Goal: Task Accomplishment & Management: Use online tool/utility

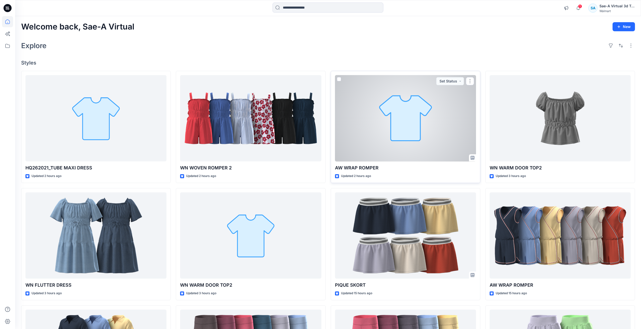
click at [437, 135] on div at bounding box center [405, 118] width 141 height 86
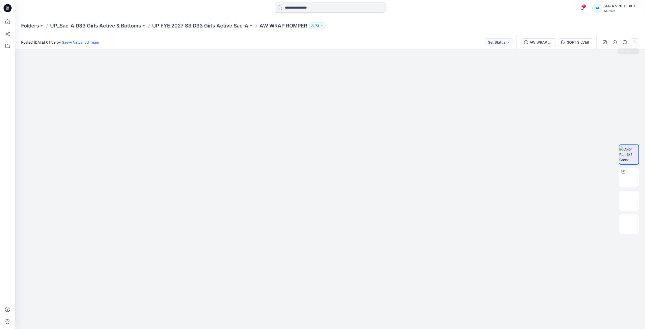
click at [634, 40] on button "button" at bounding box center [635, 42] width 8 height 8
click at [616, 69] on button "Edit" at bounding box center [614, 68] width 46 height 9
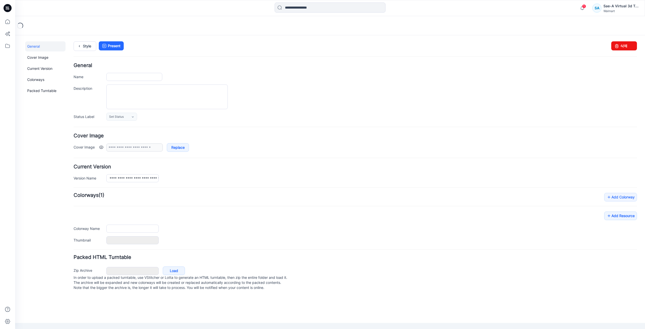
type input "**********"
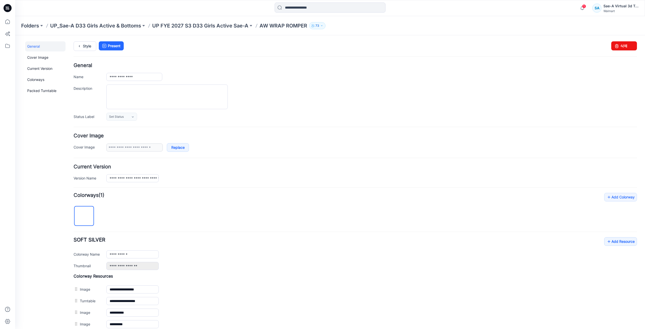
scroll to position [59, 0]
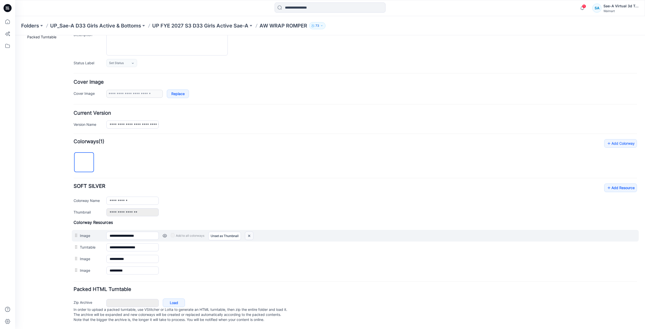
click at [248, 232] on img at bounding box center [249, 236] width 8 height 8
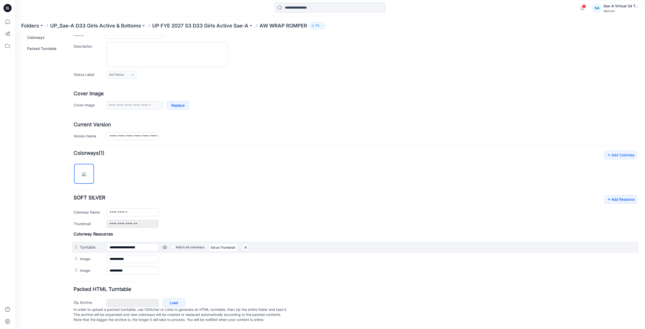
click at [245, 245] on img at bounding box center [246, 247] width 8 height 8
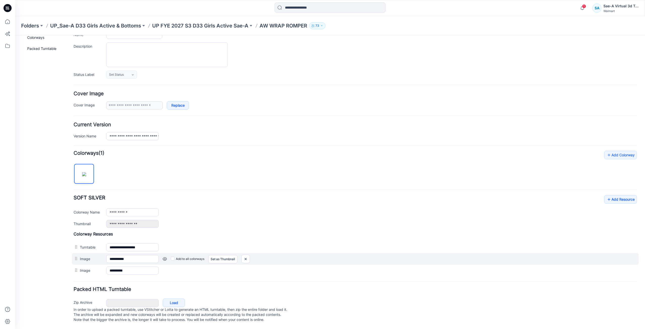
scroll to position [36, 0]
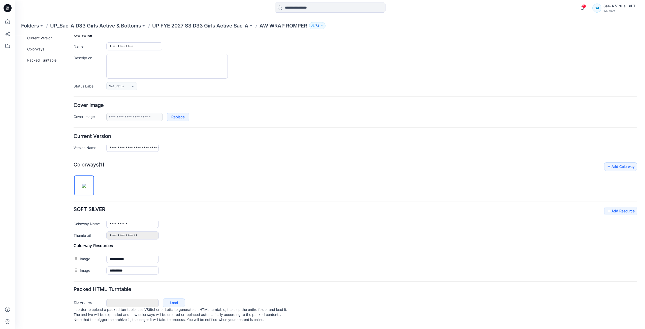
click at [15, 35] on img at bounding box center [15, 35] width 0 height 0
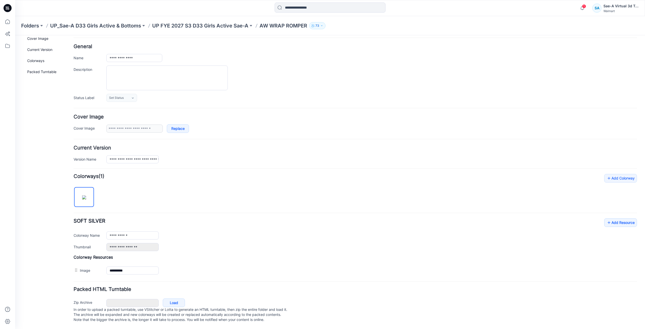
scroll to position [7, 0]
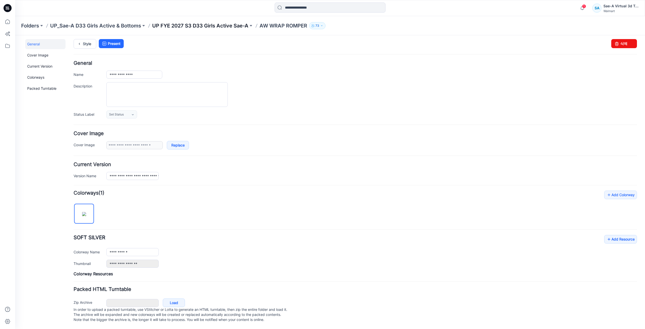
click at [208, 28] on p "UP FYE 2027 S3 D33 Girls Active Sae-A" at bounding box center [200, 25] width 96 height 7
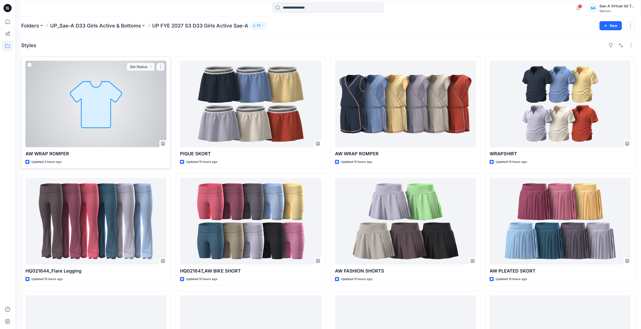
click at [158, 67] on button "button" at bounding box center [161, 67] width 8 height 8
click at [187, 81] on button "Edit" at bounding box center [185, 78] width 54 height 9
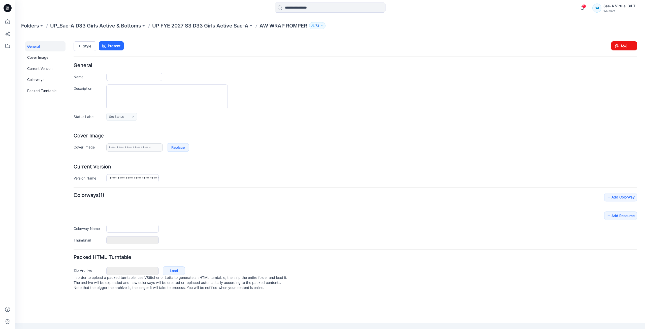
type input "**********"
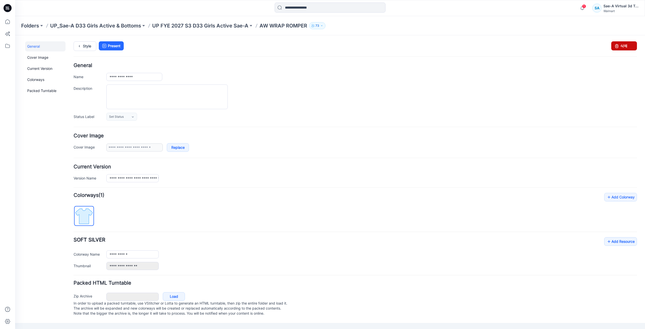
click at [628, 47] on link "삭제" at bounding box center [624, 45] width 26 height 9
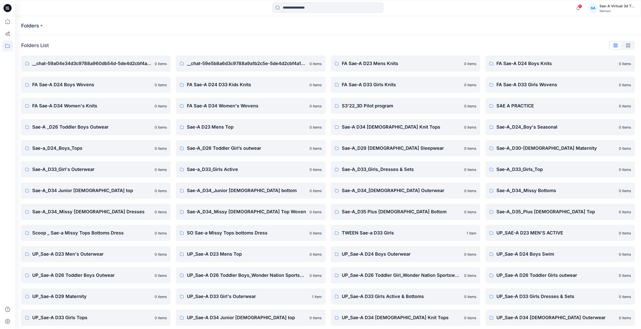
click at [9, 10] on icon at bounding box center [8, 10] width 1 height 0
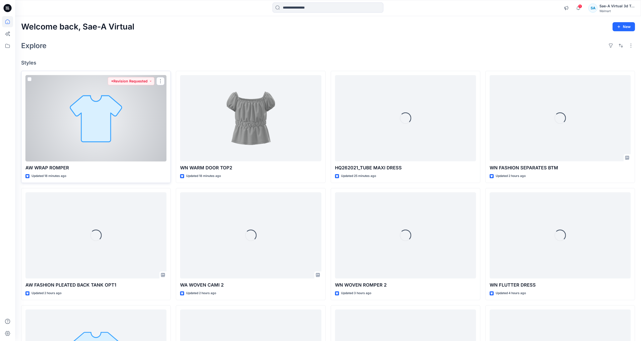
click at [90, 145] on div at bounding box center [95, 118] width 141 height 86
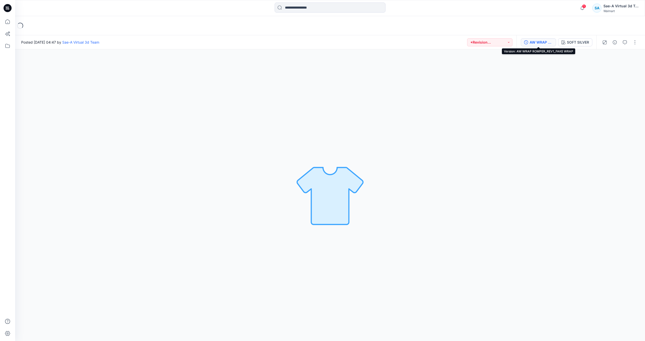
click at [540, 44] on div "AW WRAP ROMPER_REV1_FAKE WRAP" at bounding box center [541, 43] width 23 height 6
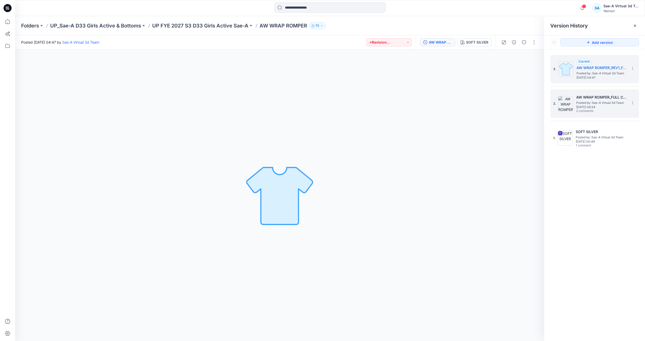
click at [580, 107] on span "Tuesday, September 02, 2025 06:34" at bounding box center [601, 107] width 50 height 4
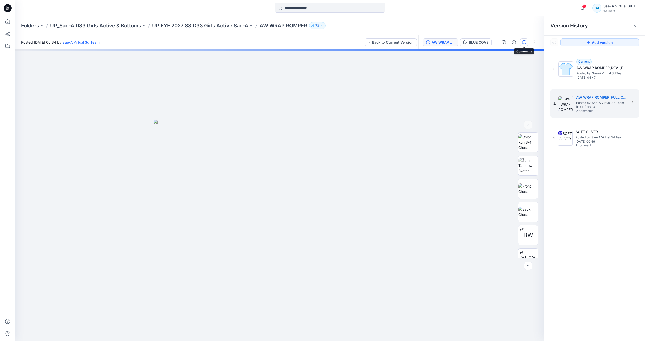
click at [522, 42] on icon "button" at bounding box center [524, 42] width 4 height 4
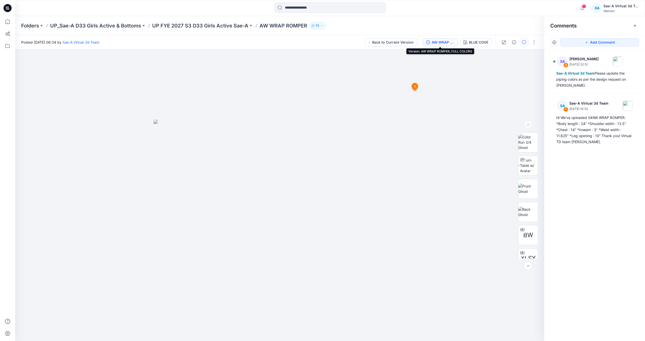
click at [438, 42] on div "AW WRAP ROMPER_FULL COLORS" at bounding box center [443, 43] width 23 height 6
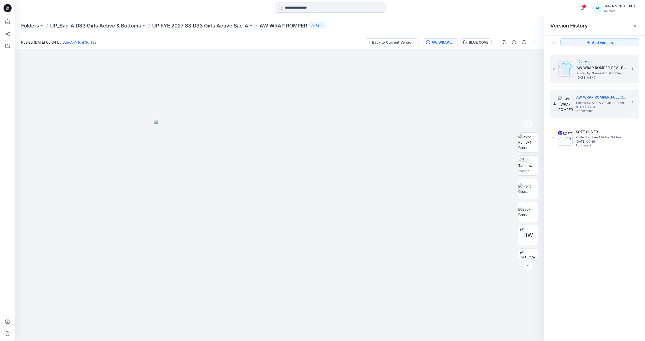
click at [583, 77] on span "Friday, September 05, 2025 04:47" at bounding box center [602, 78] width 50 height 4
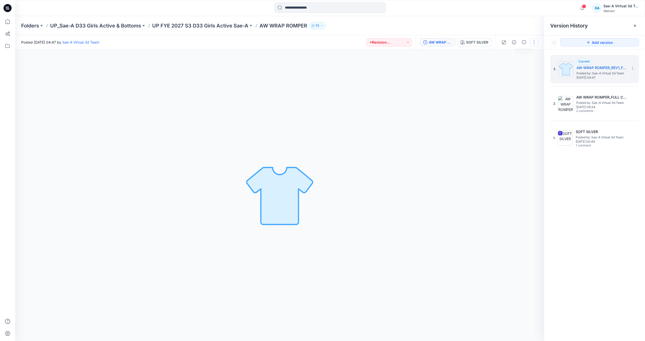
click at [533, 43] on button "button" at bounding box center [534, 42] width 8 height 8
click at [515, 69] on button "Edit" at bounding box center [513, 68] width 46 height 9
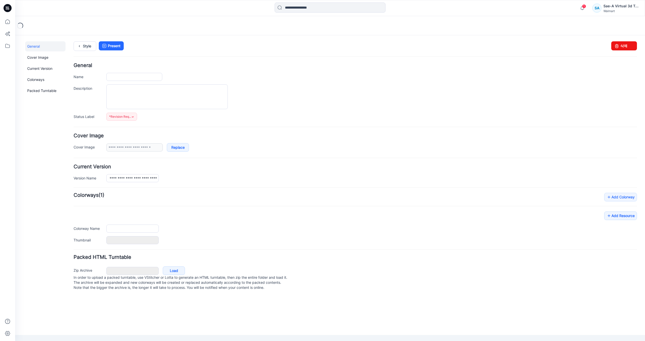
type input "**********"
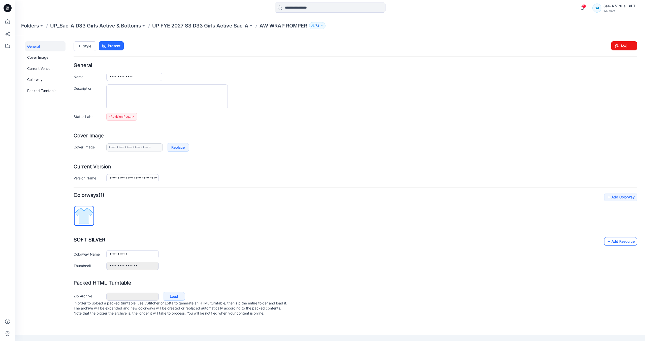
click at [613, 243] on link "Add Resource" at bounding box center [620, 241] width 33 height 9
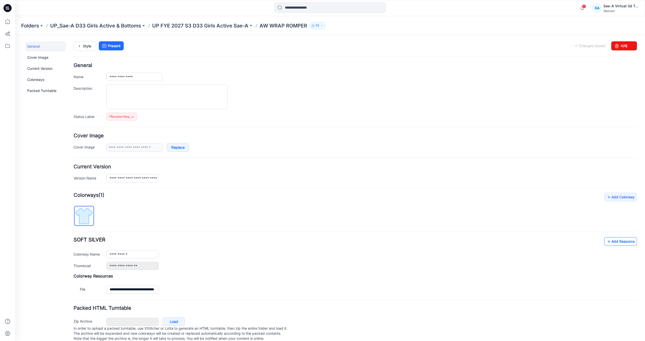
click at [610, 242] on link "Add Resource" at bounding box center [620, 241] width 33 height 9
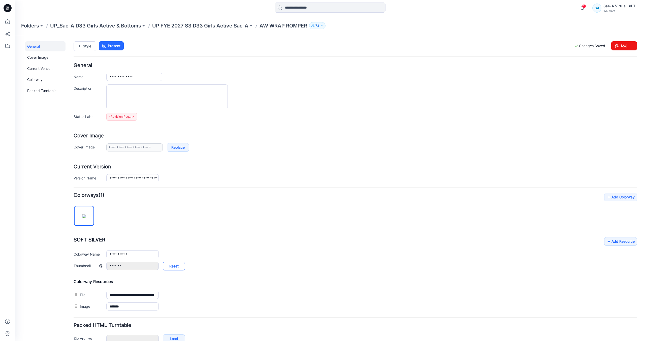
click at [177, 268] on link "Reset" at bounding box center [174, 266] width 22 height 9
type input "**********"
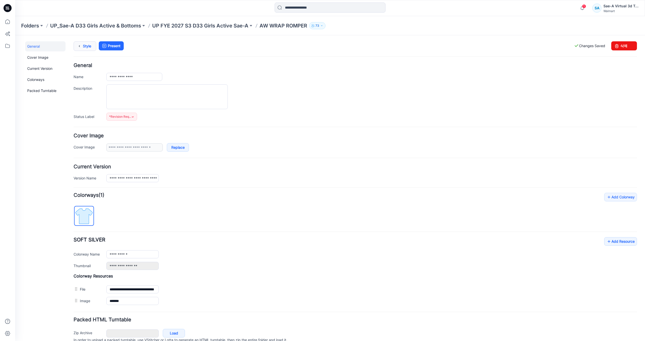
click at [85, 47] on link "Style" at bounding box center [85, 46] width 23 height 10
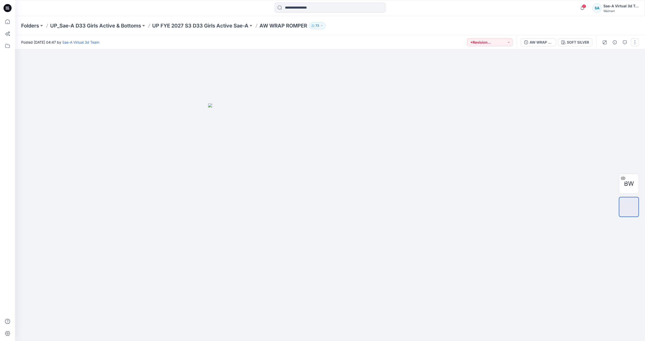
click at [635, 44] on button "button" at bounding box center [635, 42] width 8 height 8
click at [603, 67] on p "Edit" at bounding box center [603, 68] width 6 height 5
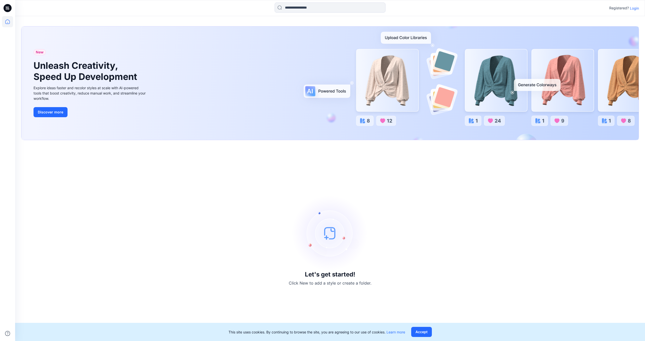
click at [632, 9] on p "Login" at bounding box center [634, 8] width 9 height 5
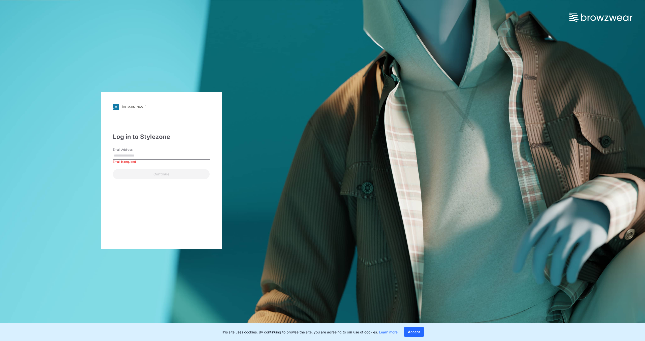
click at [161, 161] on div "Email is required" at bounding box center [161, 162] width 97 height 5
click at [162, 158] on input "Email Address" at bounding box center [161, 156] width 97 height 8
paste input "**********"
type input "**********"
click at [157, 174] on button "Continue" at bounding box center [161, 174] width 97 height 10
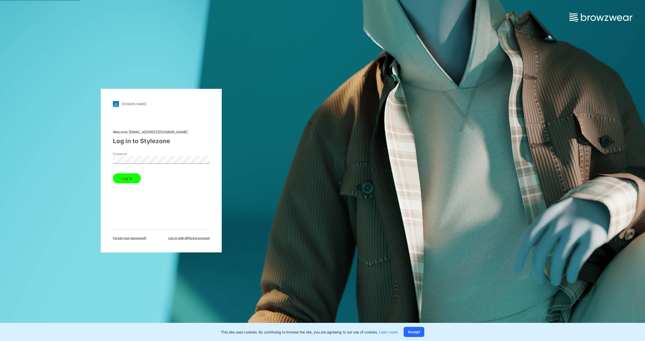
click at [132, 177] on button "Log in" at bounding box center [127, 178] width 28 height 10
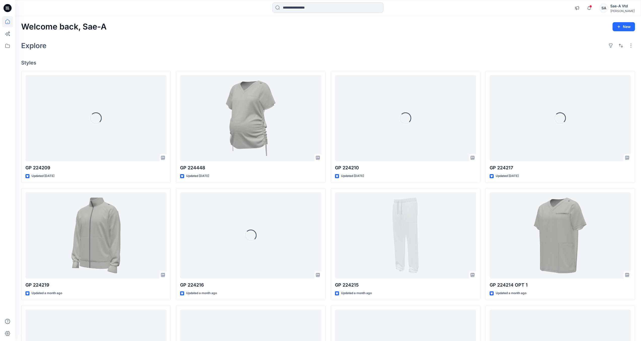
click at [337, 8] on input at bounding box center [328, 8] width 111 height 10
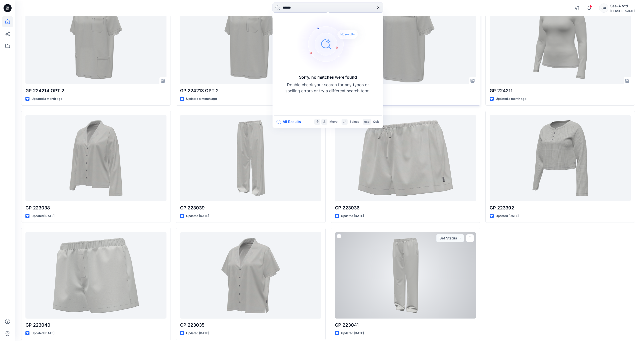
scroll to position [317, 0]
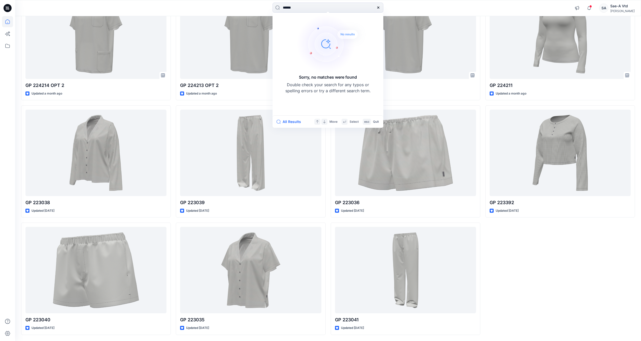
click at [523, 255] on div "GP 224217 Updated [DATE] GP 224214 OPT 1 Updated a month ago GP 224211 Updated …" at bounding box center [561, 44] width 150 height 581
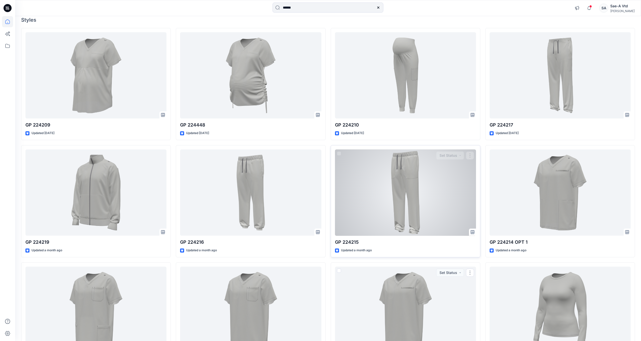
scroll to position [0, 0]
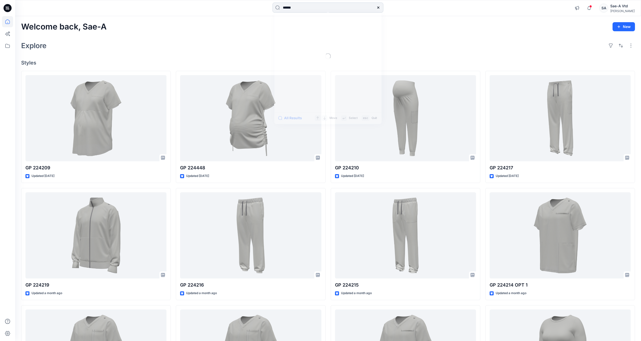
click at [314, 9] on input "******" at bounding box center [328, 8] width 111 height 10
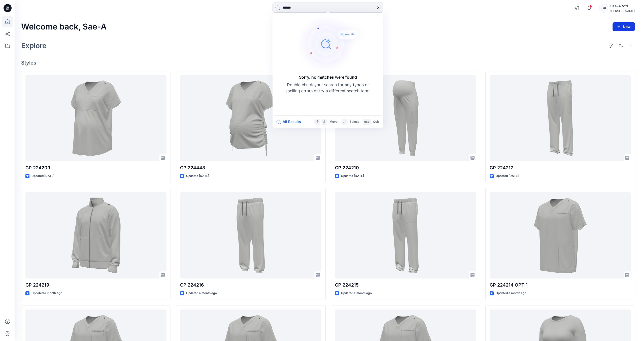
type input "******"
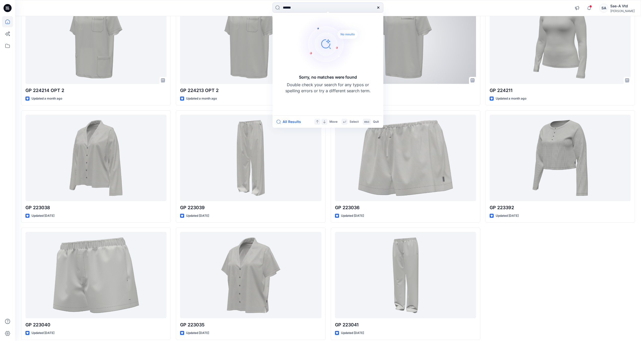
scroll to position [317, 0]
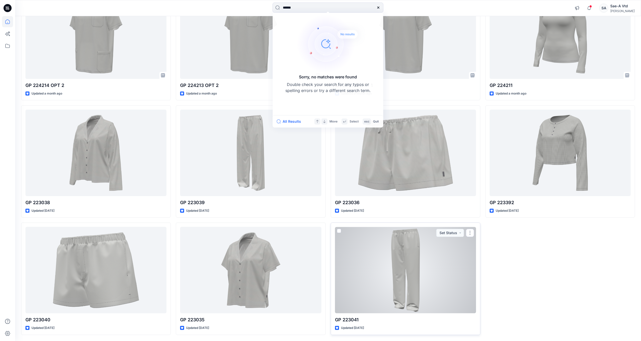
click at [401, 235] on div at bounding box center [405, 270] width 141 height 86
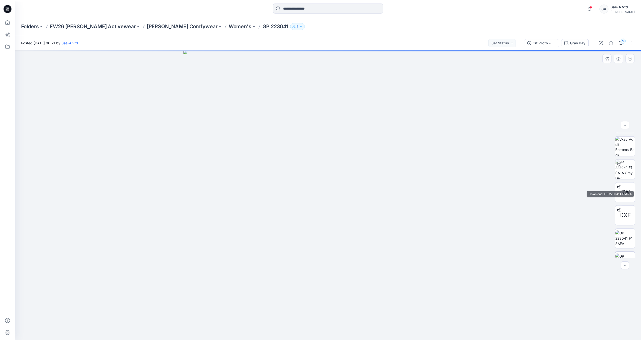
scroll to position [80, 0]
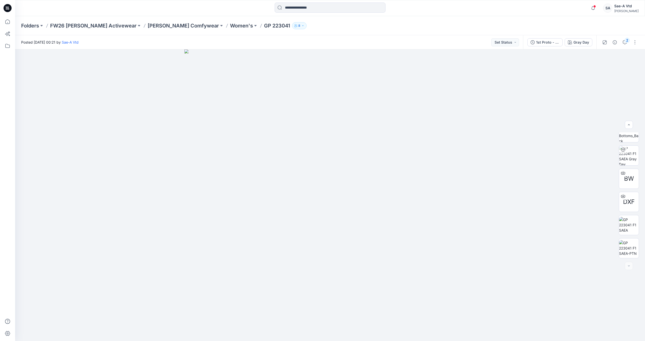
drag, startPoint x: 9, startPoint y: 11, endPoint x: 9, endPoint y: 13, distance: 2.5
click at [9, 11] on icon at bounding box center [8, 8] width 8 height 8
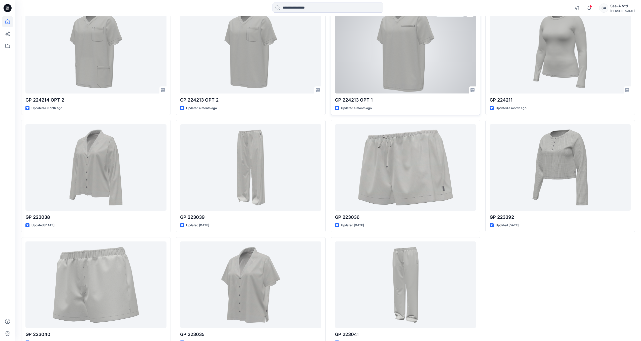
scroll to position [176, 0]
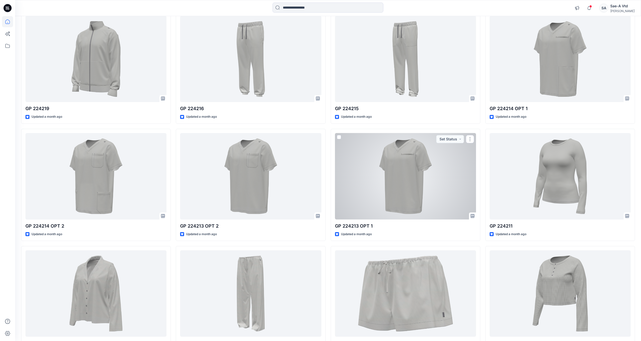
click at [388, 187] on div at bounding box center [405, 176] width 141 height 86
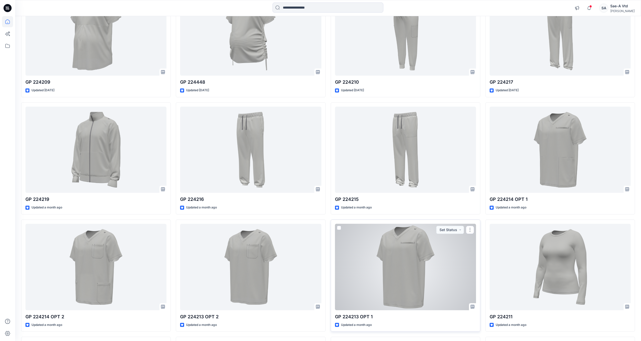
scroll to position [50, 0]
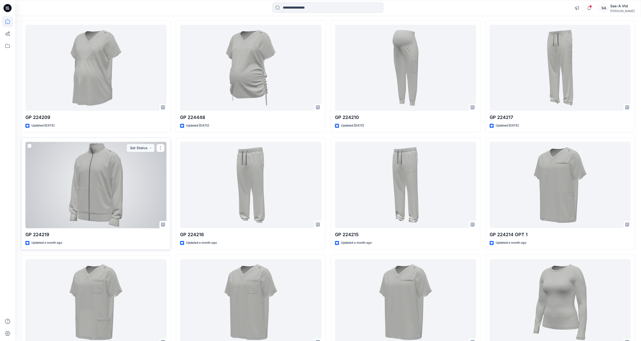
click at [104, 189] on div at bounding box center [95, 185] width 141 height 86
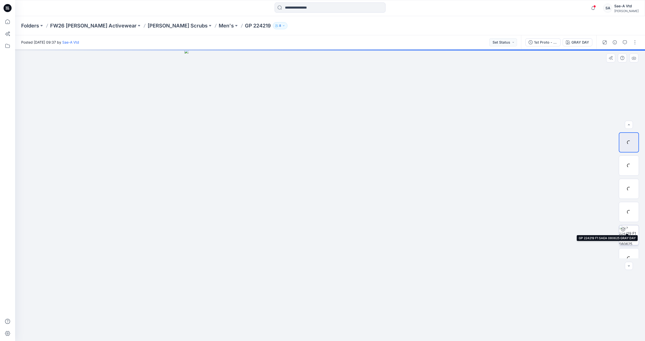
scroll to position [56, 0]
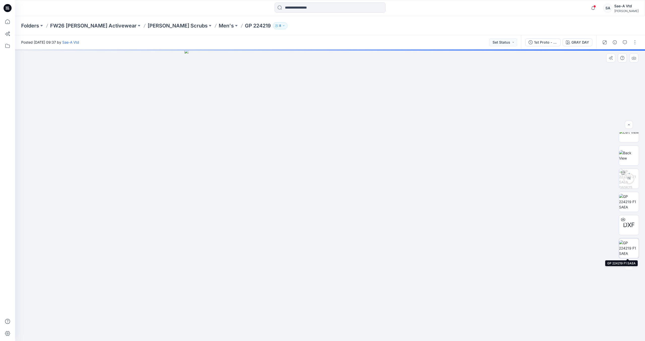
click at [625, 252] on img at bounding box center [629, 248] width 20 height 16
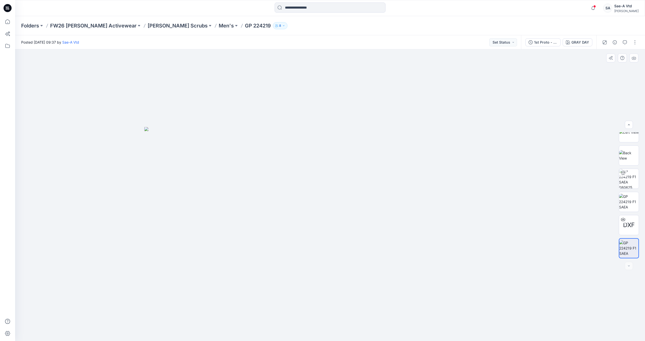
click at [391, 95] on div at bounding box center [330, 195] width 630 height 292
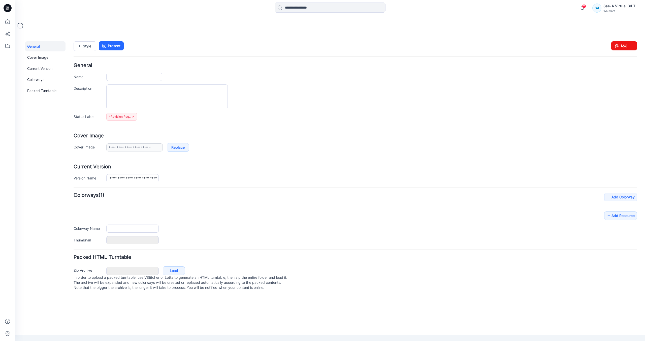
type input "**********"
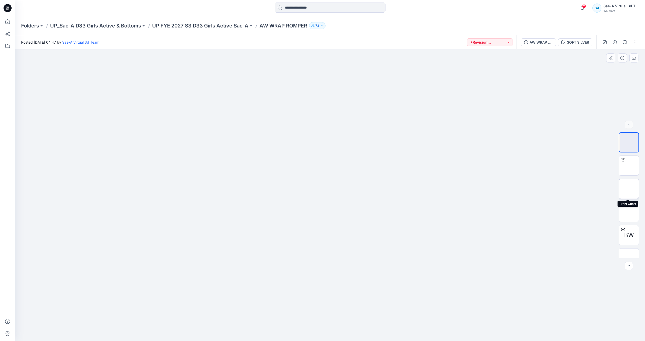
click at [629, 189] on img at bounding box center [629, 189] width 0 height 0
click at [629, 142] on img at bounding box center [629, 142] width 0 height 0
click at [629, 212] on img at bounding box center [629, 212] width 0 height 0
click at [6, 7] on icon at bounding box center [8, 8] width 8 height 8
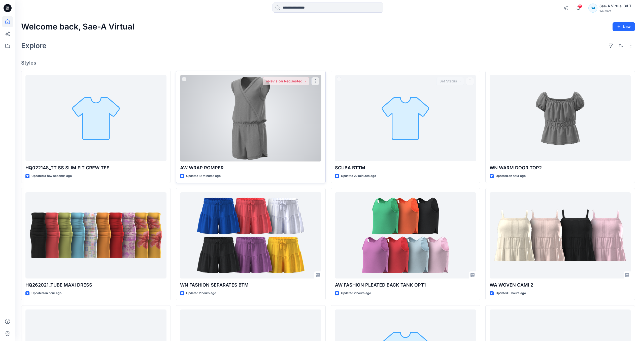
click at [266, 124] on div at bounding box center [250, 118] width 141 height 86
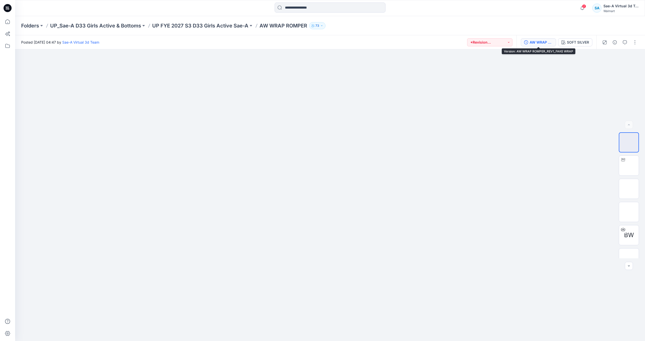
click at [538, 46] on button "AW WRAP ROMPER_REV1_FAKE WRAP" at bounding box center [538, 42] width 35 height 8
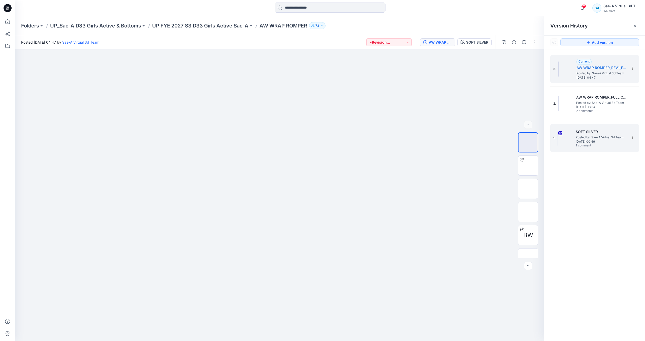
click at [582, 131] on h5 "SOFT SILVER" at bounding box center [601, 132] width 50 height 6
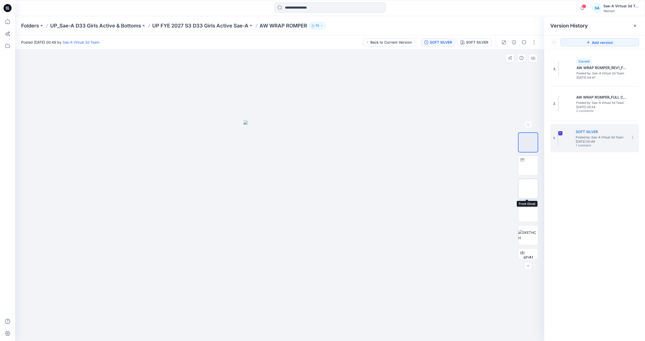
click at [528, 189] on img at bounding box center [528, 189] width 0 height 0
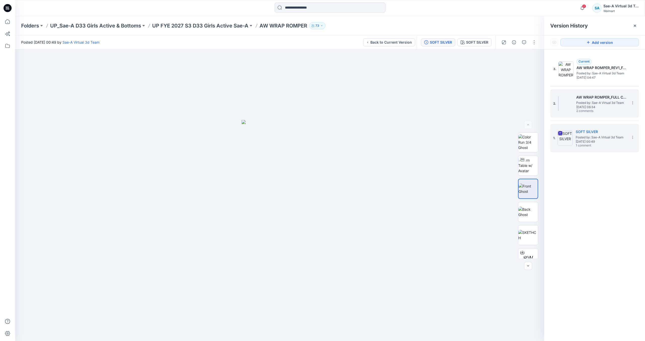
click at [625, 105] on span "Tuesday, September 02, 2025 06:34" at bounding box center [601, 107] width 50 height 4
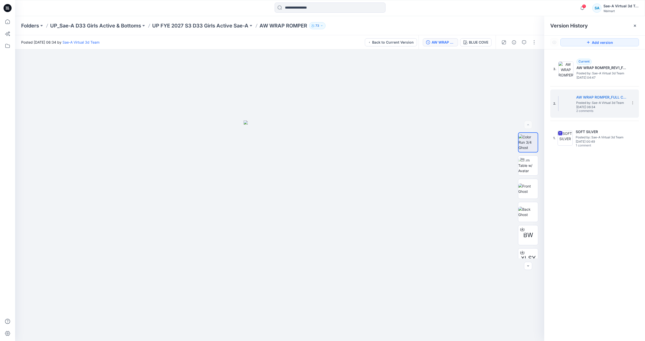
click at [11, 6] on icon at bounding box center [8, 8] width 8 height 16
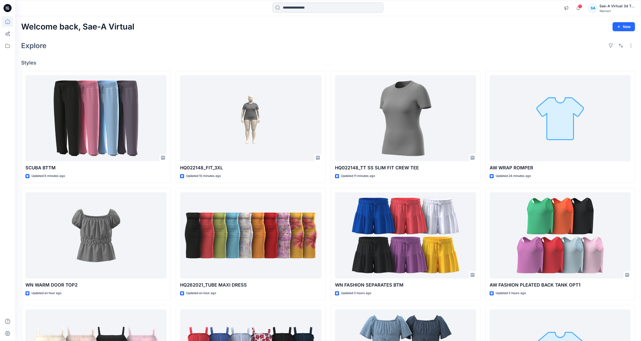
click at [331, 9] on input at bounding box center [328, 8] width 111 height 10
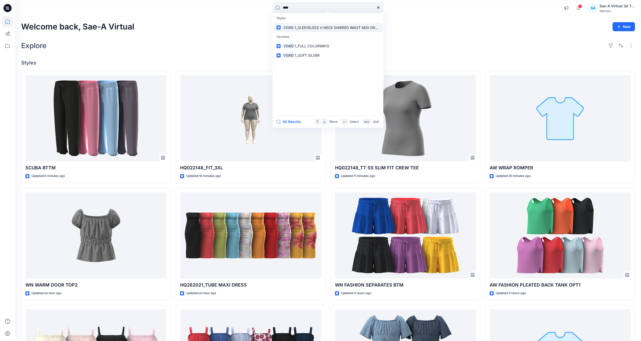
type input "****"
click at [331, 25] on p "VSWD 1_SLEEVELESS V-NECK SHIRRED WAIST MIDI DRESS" at bounding box center [331, 27] width 97 height 5
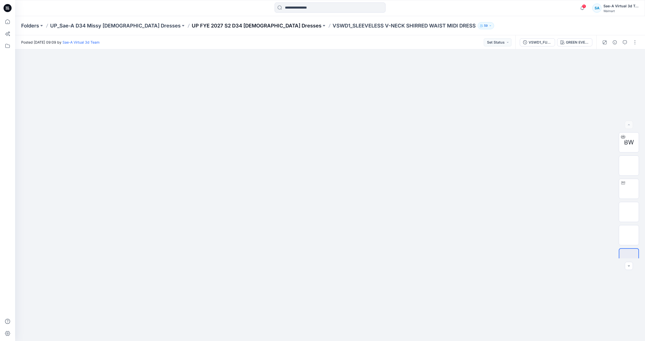
click at [220, 24] on p "UP FYE 2027 S2 D34 Ladies Dresses" at bounding box center [257, 25] width 130 height 7
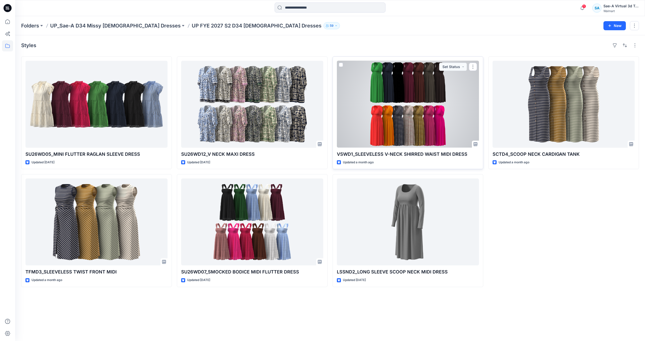
click at [447, 133] on div at bounding box center [408, 104] width 142 height 87
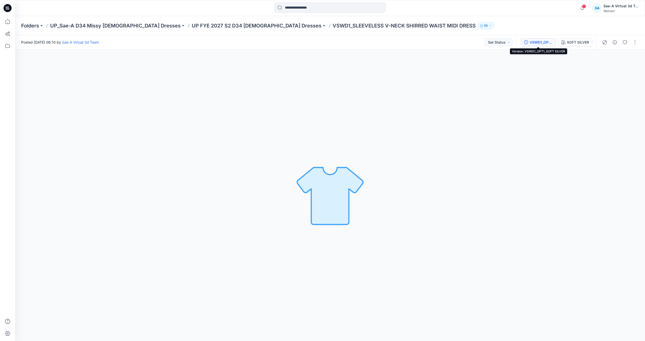
click at [534, 41] on div "VSWD1_OPT1_SOFT SILVER" at bounding box center [541, 43] width 23 height 6
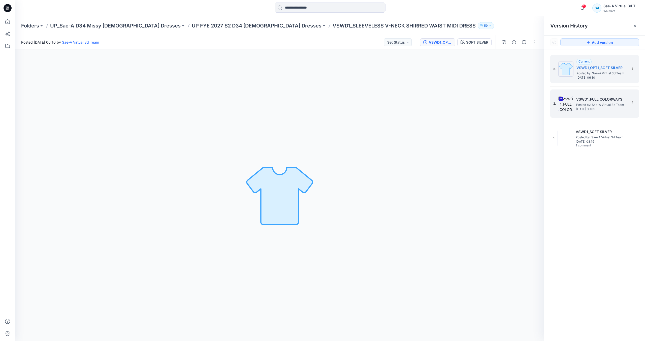
click at [595, 112] on div "2. VSWD1_FULL COLORWAYS Posted by: Sae-A Virtual 3d Team Tuesday, July 22, 2025…" at bounding box center [591, 103] width 76 height 24
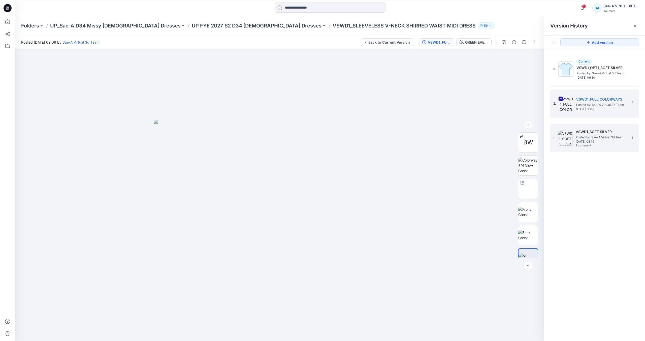
click at [605, 144] on span "1 comment" at bounding box center [593, 146] width 35 height 4
click at [294, 11] on input at bounding box center [330, 8] width 111 height 10
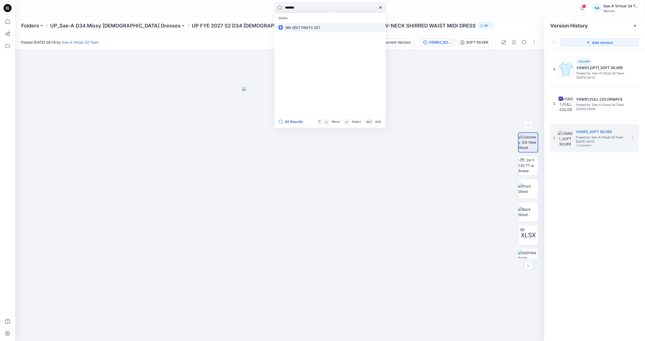
type input "*******"
click at [300, 24] on link "WA VEST PANTS SET" at bounding box center [330, 27] width 109 height 9
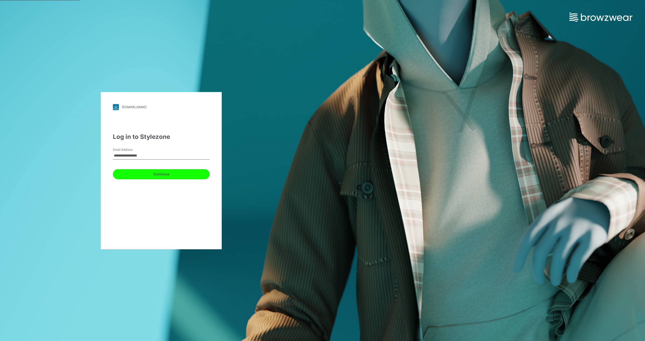
click at [182, 171] on button "Continue" at bounding box center [161, 174] width 97 height 10
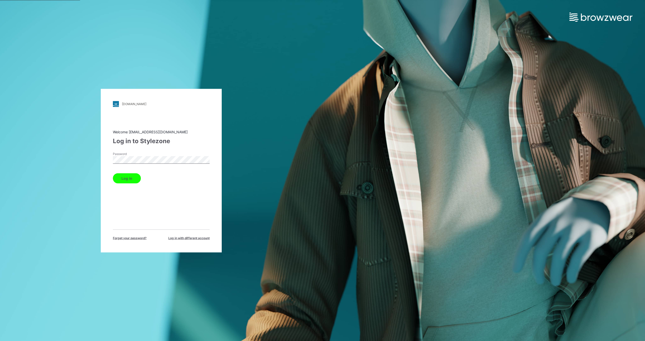
click at [113, 173] on button "Log in" at bounding box center [127, 178] width 28 height 10
click at [121, 179] on button "Log in" at bounding box center [127, 178] width 28 height 10
click at [138, 180] on button "Log in" at bounding box center [127, 178] width 28 height 10
click at [128, 181] on button "Log in" at bounding box center [127, 178] width 28 height 10
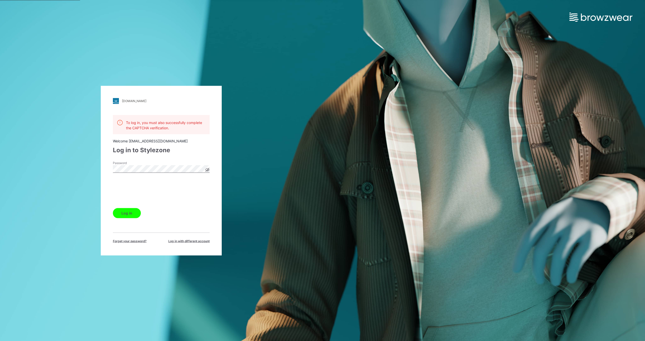
click at [206, 168] on icon at bounding box center [207, 170] width 4 height 4
click at [133, 215] on button "Log in" at bounding box center [127, 213] width 28 height 10
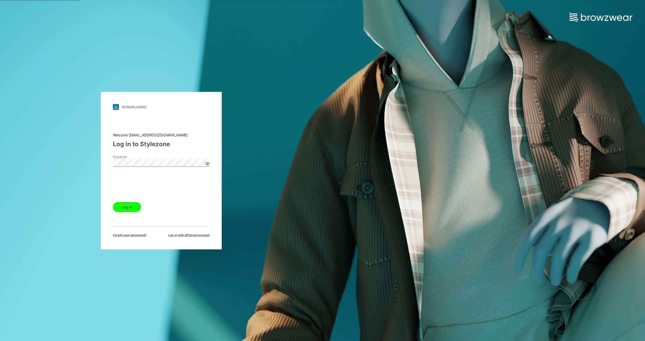
click at [132, 207] on button "Log in" at bounding box center [127, 207] width 28 height 10
